Goal: Task Accomplishment & Management: Use online tool/utility

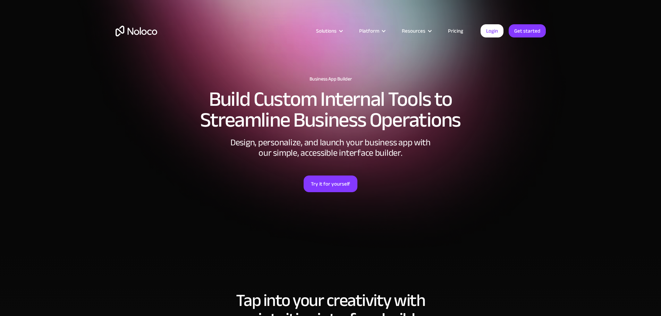
click at [452, 29] on link "Pricing" at bounding box center [456, 30] width 33 height 9
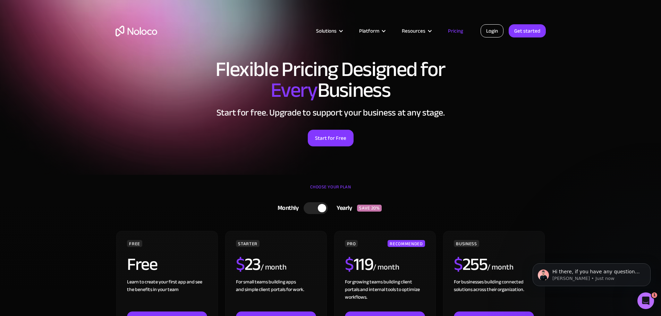
click at [492, 26] on link "Login" at bounding box center [492, 30] width 23 height 13
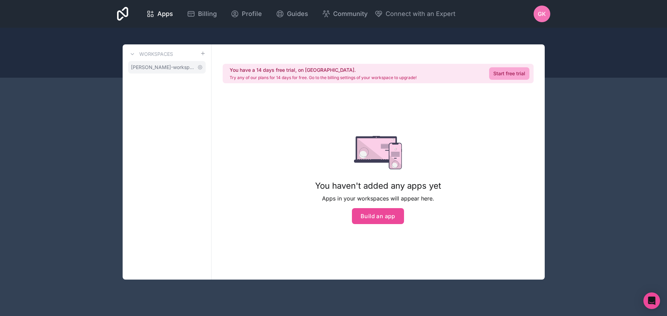
click at [166, 64] on span "gajanan-kumar-workspace" at bounding box center [163, 67] width 64 height 7
click at [392, 215] on button "Build an app" at bounding box center [378, 216] width 52 height 16
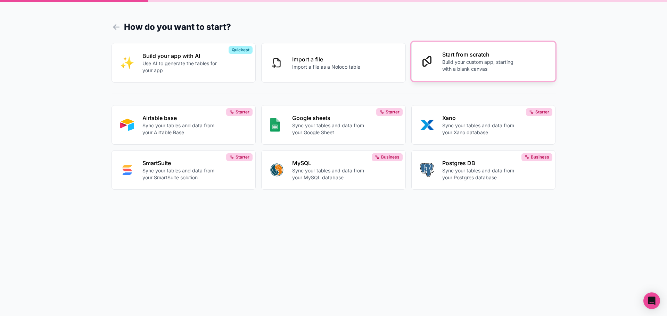
click at [471, 60] on p "Build your custom app, starting with a blank canvas" at bounding box center [480, 66] width 77 height 14
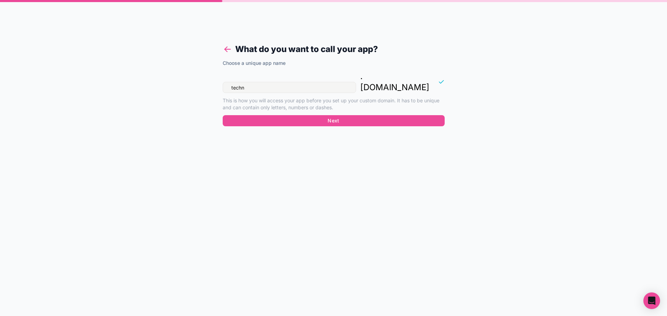
click at [228, 46] on icon at bounding box center [228, 49] width 10 height 10
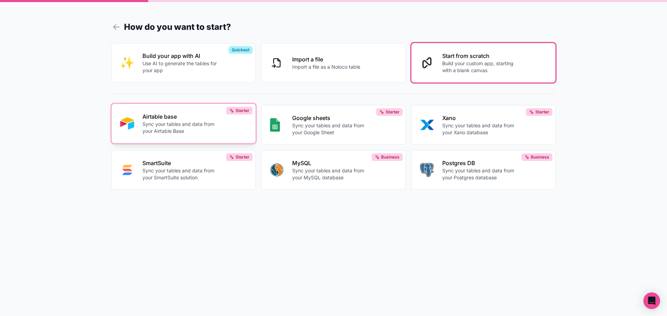
click at [182, 138] on button "Airtable base Sync your tables and data from your Airtable Base Starter" at bounding box center [183, 124] width 144 height 40
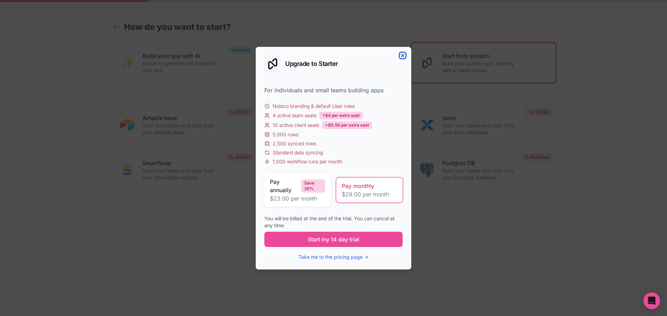
click at [403, 56] on icon "button" at bounding box center [403, 56] width 6 height 6
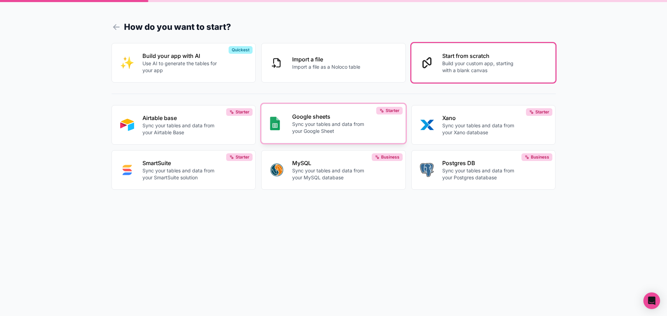
click at [325, 125] on p "Sync your tables and data from your Google Sheet" at bounding box center [330, 128] width 77 height 14
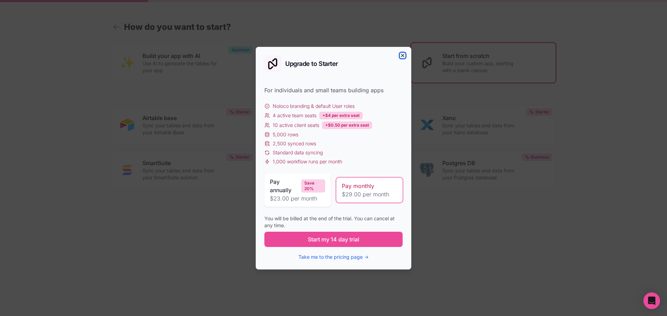
click at [404, 54] on icon "button" at bounding box center [403, 56] width 6 height 6
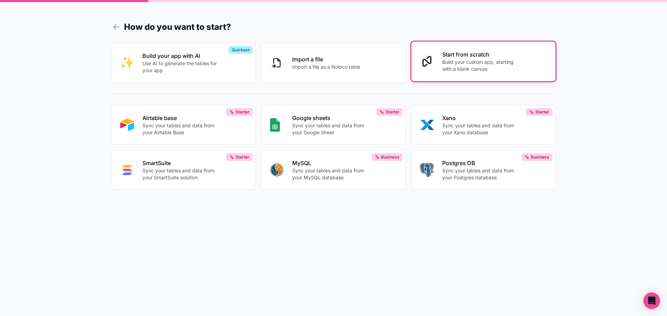
click at [455, 62] on p "Build your custom app, starting with a blank canvas" at bounding box center [480, 66] width 77 height 14
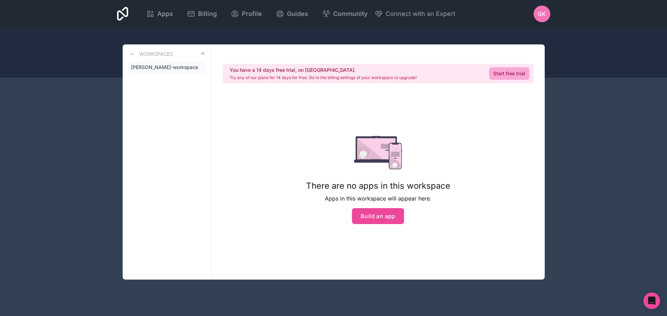
click at [573, 92] on div "Apps Billing Profile Guides Community Connect with an Expert GK Billing Profile…" at bounding box center [333, 158] width 667 height 316
click at [384, 222] on button "Build an app" at bounding box center [378, 216] width 52 height 16
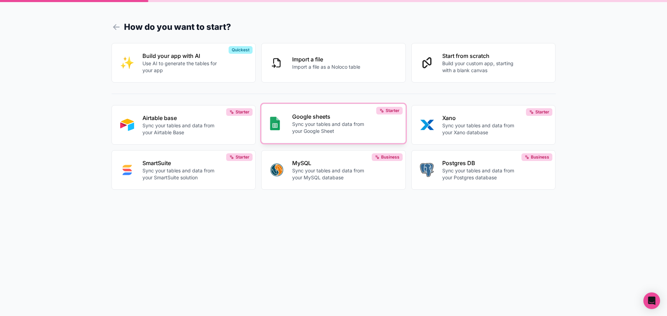
click at [337, 122] on p "Sync your tables and data from your Google Sheet" at bounding box center [330, 128] width 77 height 14
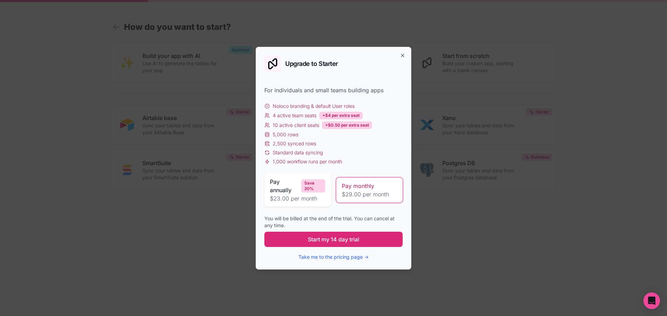
click at [337, 240] on span "Start my 14 day trial" at bounding box center [333, 239] width 51 height 8
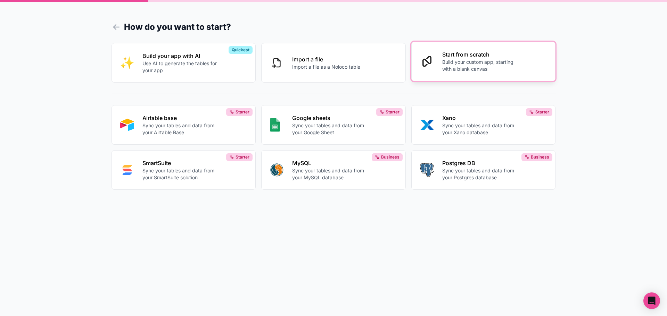
click at [479, 70] on p "Build your custom app, starting with a blank canvas" at bounding box center [480, 66] width 77 height 14
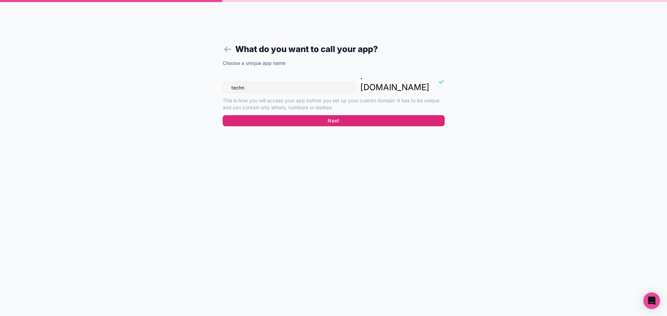
click at [333, 115] on button "Next" at bounding box center [334, 120] width 222 height 11
